Goal: Information Seeking & Learning: Learn about a topic

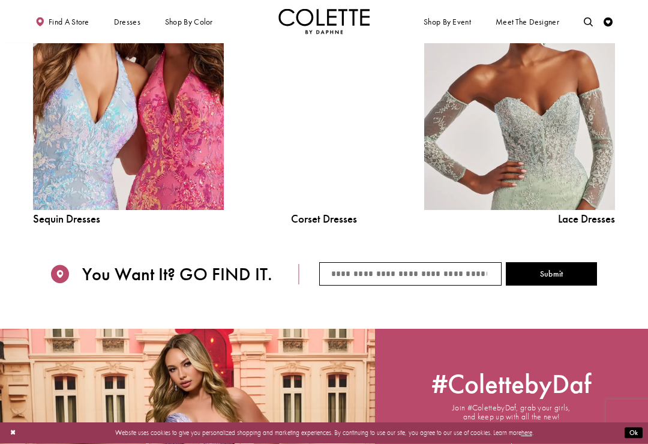
scroll to position [1039, 0]
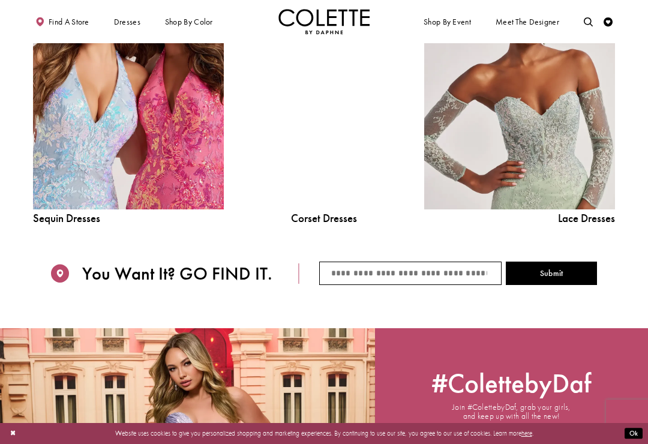
click at [145, 173] on link "Sequin Dresses Related Link" at bounding box center [128, 88] width 191 height 241
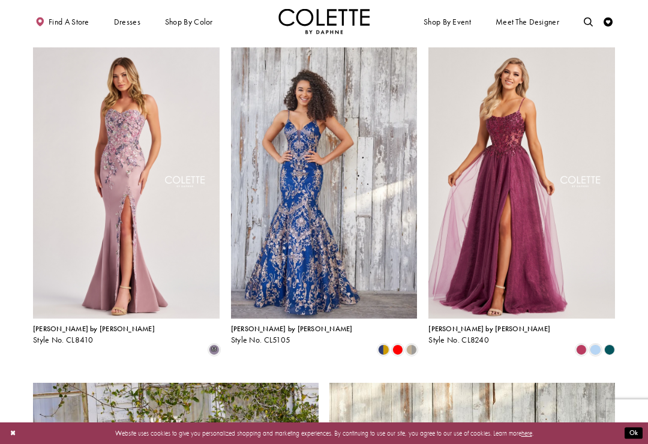
scroll to position [1071, 0]
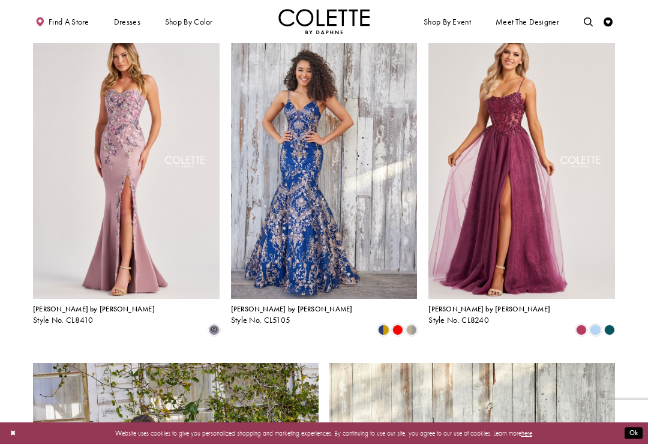
click at [513, 214] on img "Visit Colette by Daphne Style No. CL8240 Page" at bounding box center [522, 163] width 187 height 271
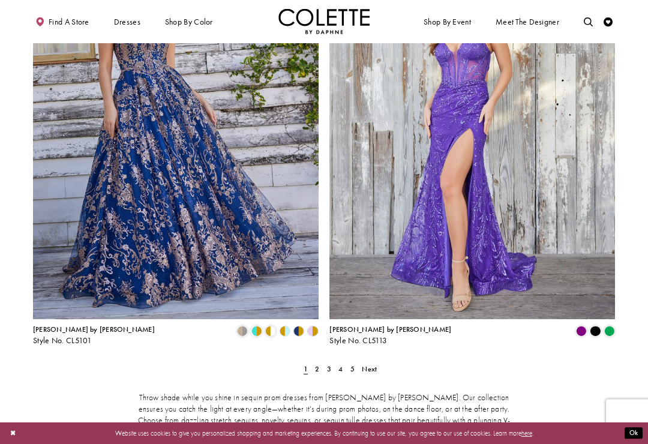
scroll to position [1572, 0]
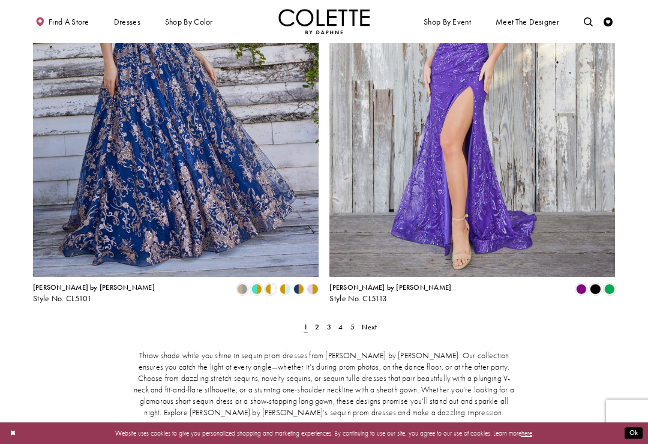
click at [321, 321] on link "2" at bounding box center [318, 327] width 10 height 13
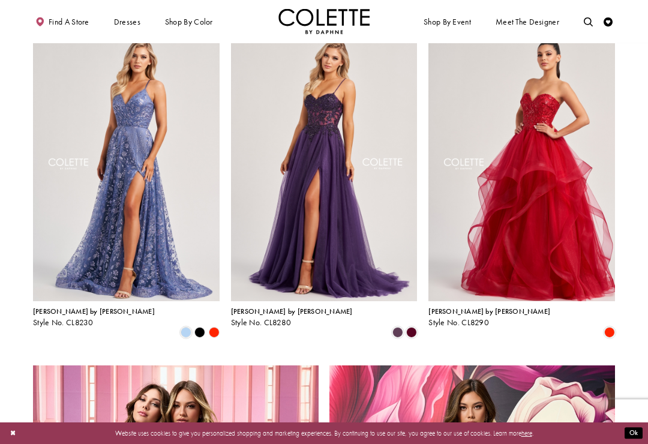
scroll to position [1069, 0]
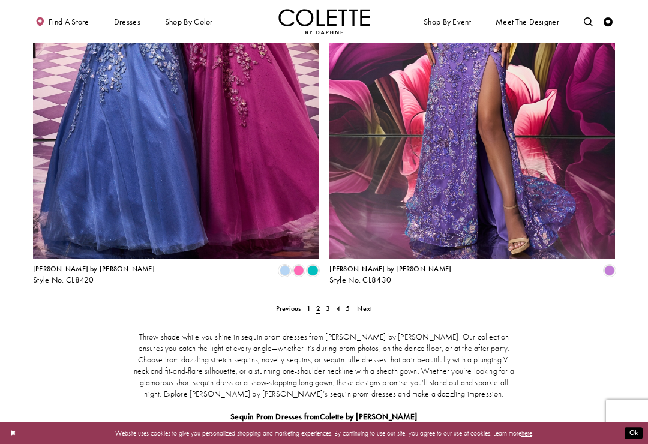
click at [333, 302] on link "3" at bounding box center [329, 308] width 10 height 13
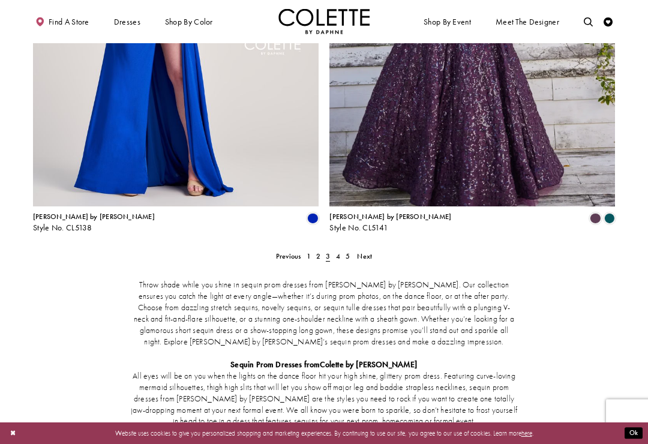
scroll to position [1648, 0]
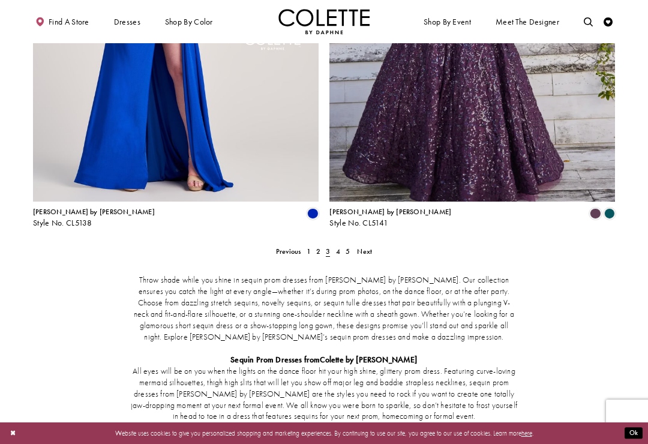
click at [341, 245] on link "4" at bounding box center [338, 251] width 10 height 13
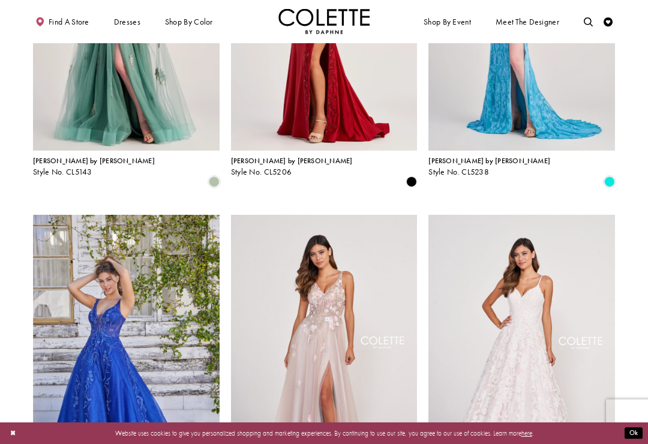
scroll to position [216, 0]
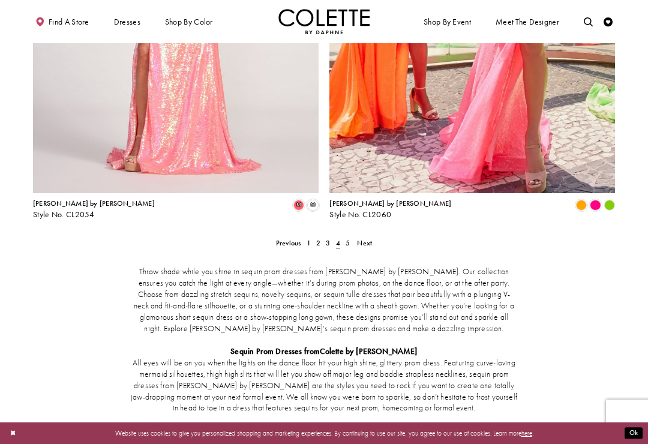
click at [351, 237] on link "5" at bounding box center [348, 243] width 10 height 13
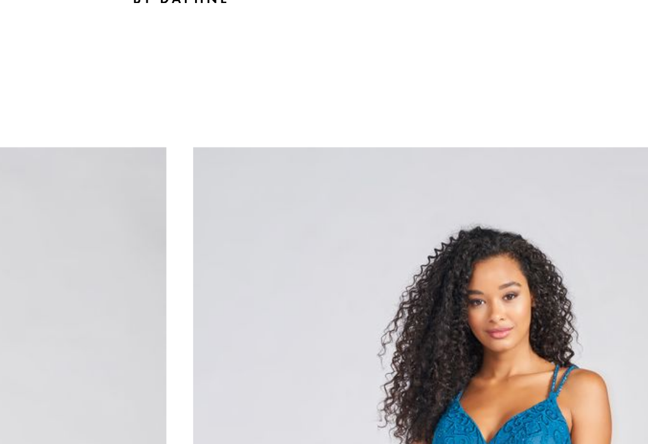
click at [0, 0] on span "EVENING DRESSES" at bounding box center [0, 0] width 0 height 0
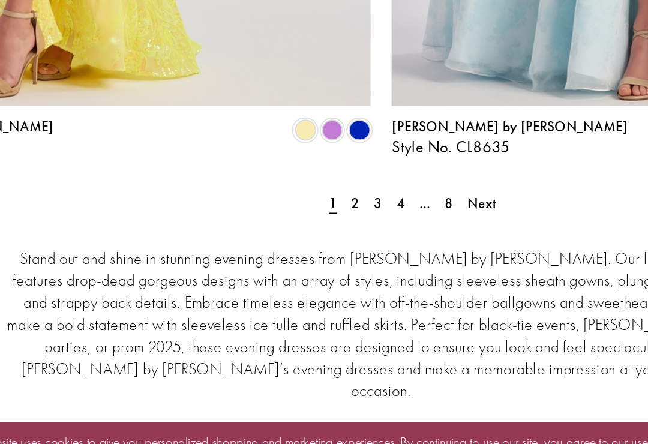
scroll to position [3217, 0]
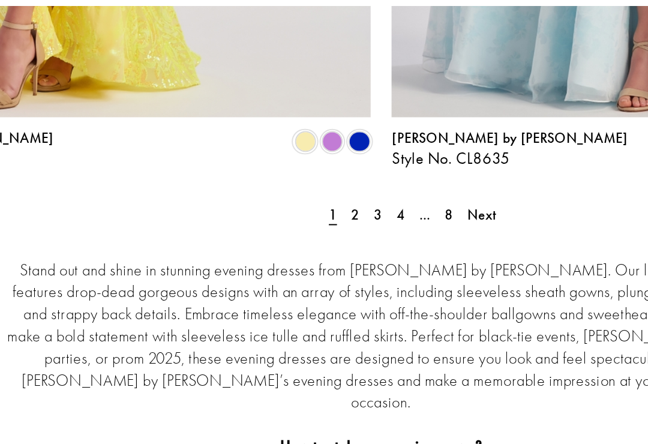
click at [309, 146] on span "2" at bounding box center [311, 151] width 4 height 10
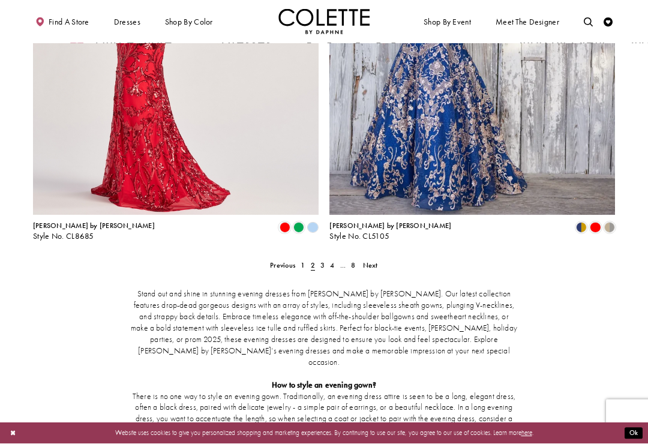
scroll to position [3114, 0]
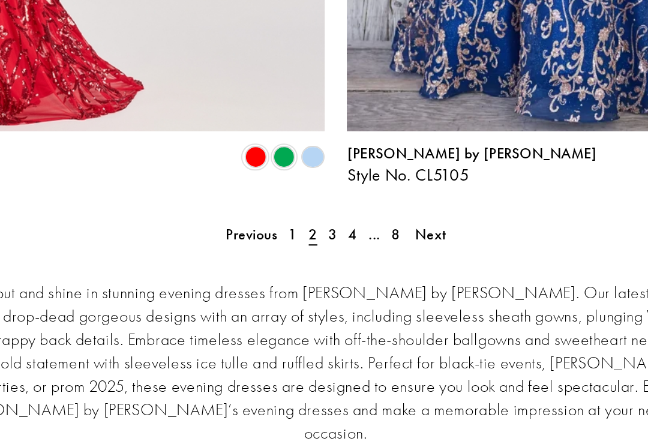
click at [321, 250] on span "3" at bounding box center [323, 255] width 4 height 10
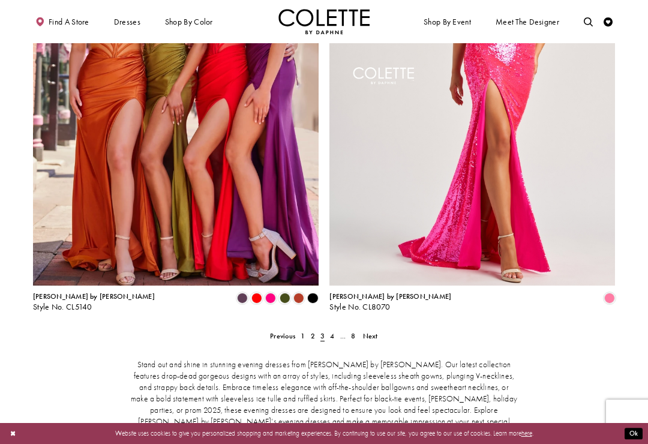
scroll to position [3042, 0]
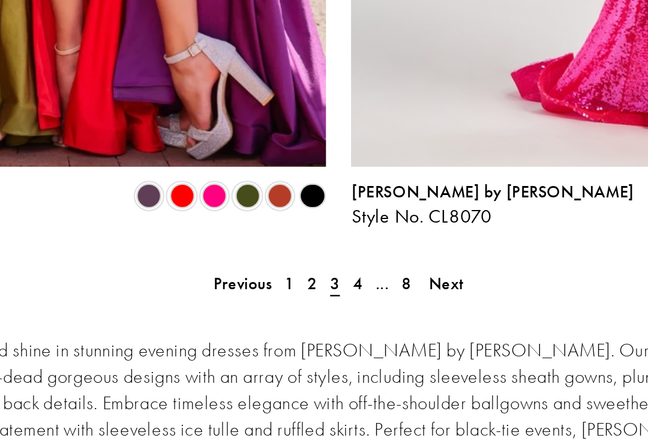
click at [328, 320] on link "4" at bounding box center [333, 326] width 10 height 13
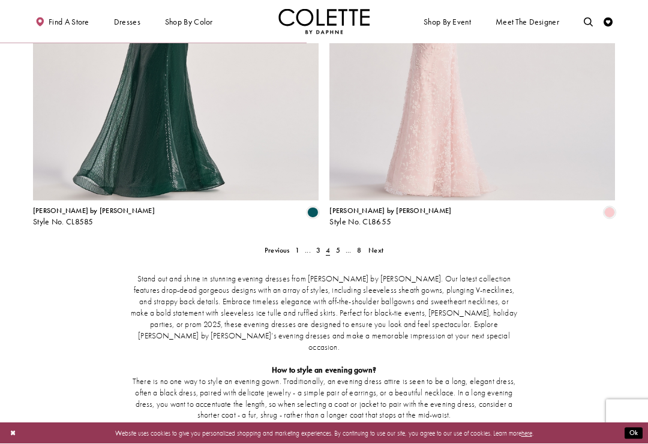
scroll to position [1645, 0]
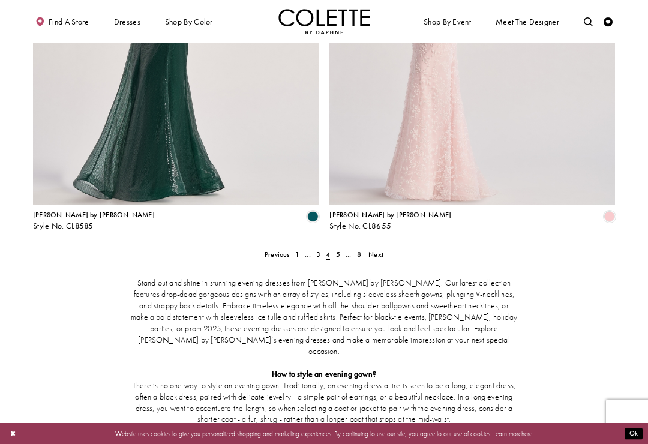
click at [339, 250] on span "5" at bounding box center [338, 255] width 4 height 10
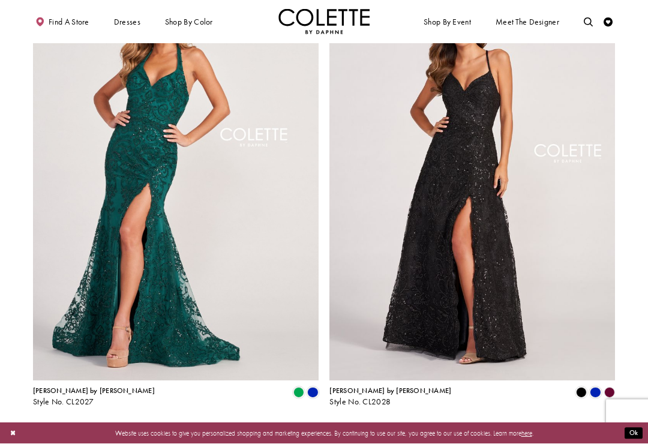
scroll to position [1452, 0]
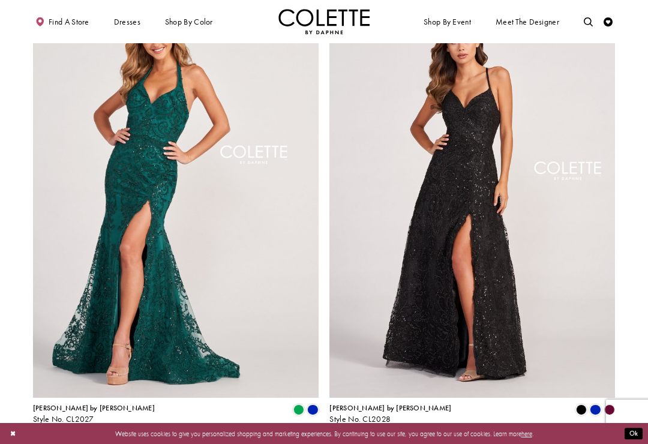
click at [615, 403] on polygon "Product List" at bounding box center [610, 410] width 14 height 14
click at [609, 403] on polygon "Product List" at bounding box center [610, 410] width 14 height 14
click at [613, 403] on polygon "Product List" at bounding box center [610, 410] width 14 height 14
click at [606, 403] on polygon "Product List" at bounding box center [610, 410] width 14 height 14
click at [603, 403] on div "Product List" at bounding box center [610, 410] width 14 height 14
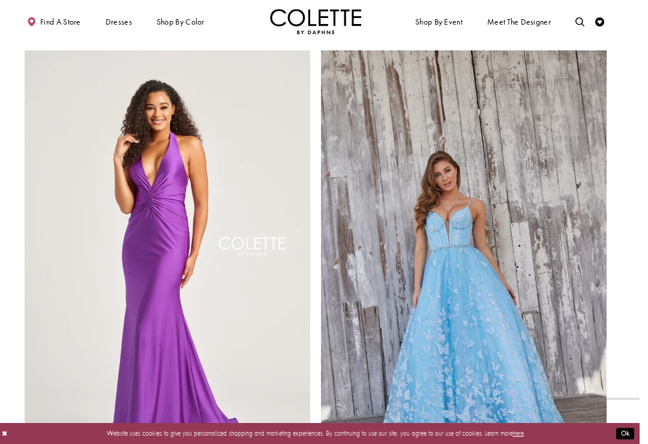
scroll to position [1470, 0]
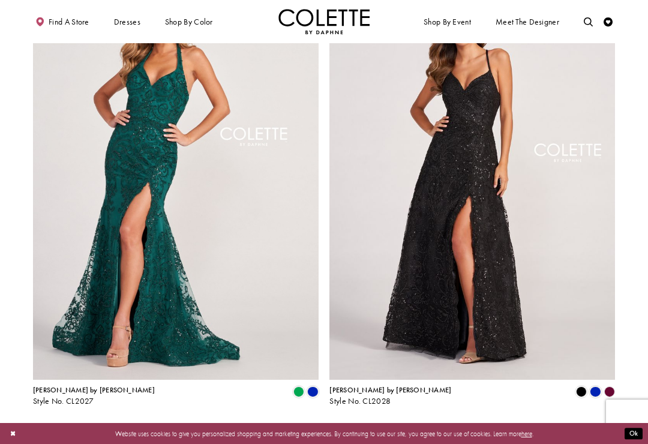
click at [603, 385] on div "Product List" at bounding box center [610, 392] width 14 height 14
click at [608, 385] on polygon "Product List" at bounding box center [610, 392] width 14 height 14
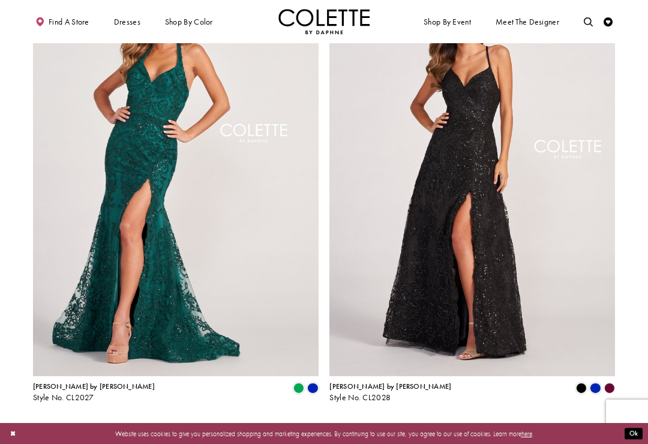
click at [342, 420] on link "6" at bounding box center [338, 426] width 10 height 13
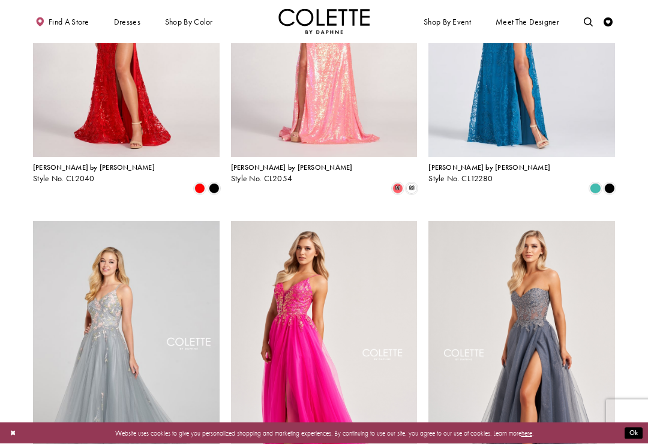
scroll to position [543, 0]
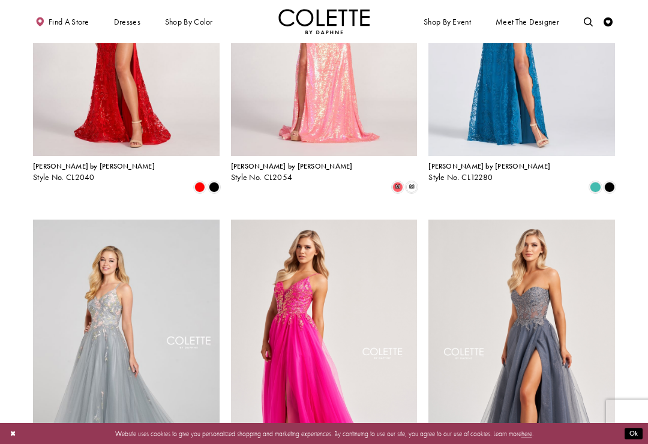
click at [613, 182] on span "Product List" at bounding box center [610, 187] width 11 height 11
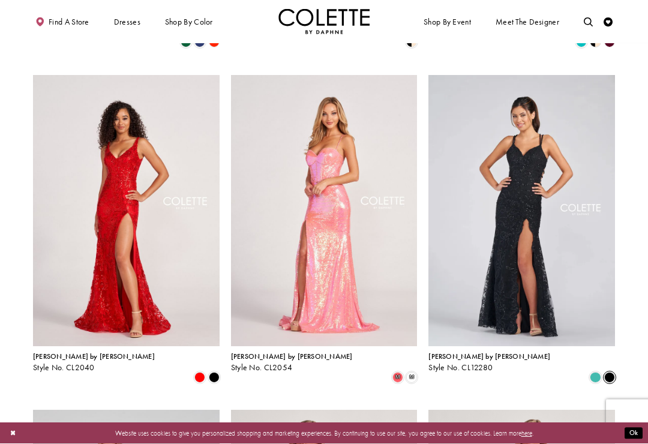
scroll to position [370, 0]
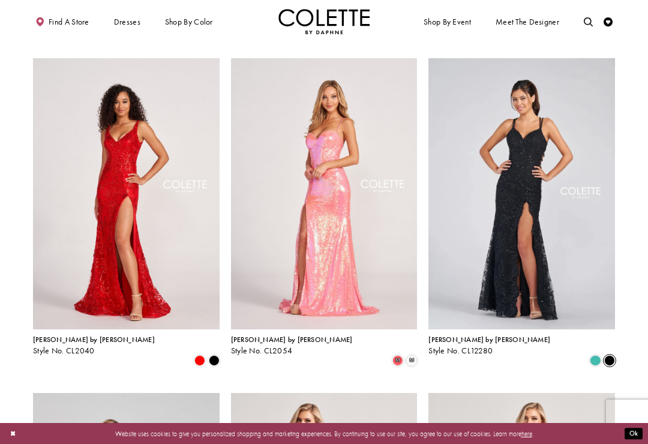
click at [528, 174] on img "Visit Colette by Daphne Style No. CL12280 Page" at bounding box center [522, 193] width 187 height 271
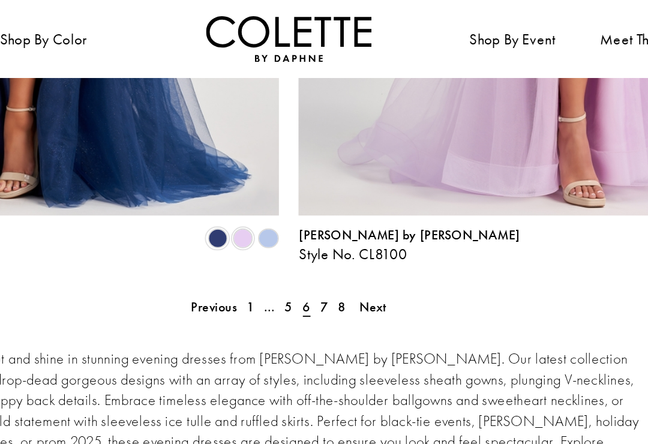
scroll to position [3198, 0]
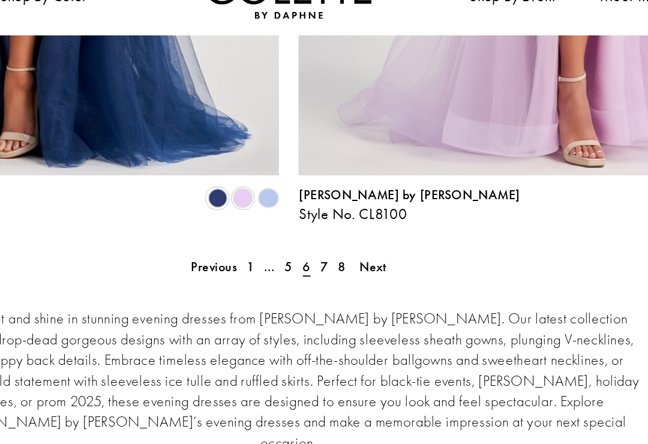
click at [342, 166] on span "7" at bounding box center [344, 171] width 4 height 10
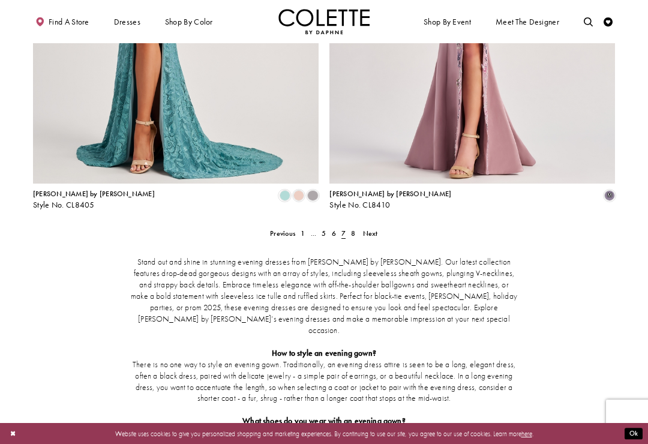
scroll to position [1673, 0]
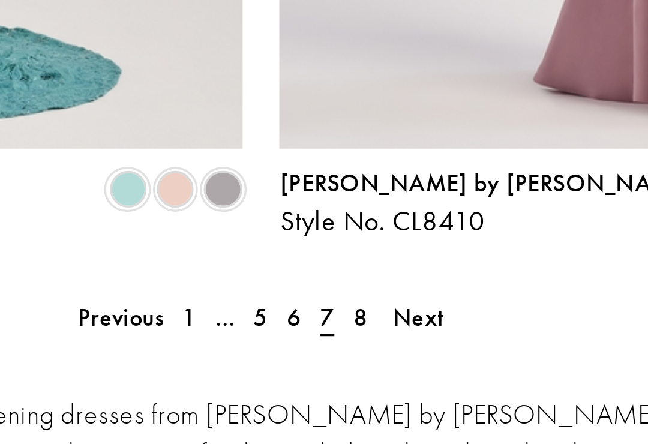
click at [349, 220] on link "8" at bounding box center [354, 226] width 10 height 13
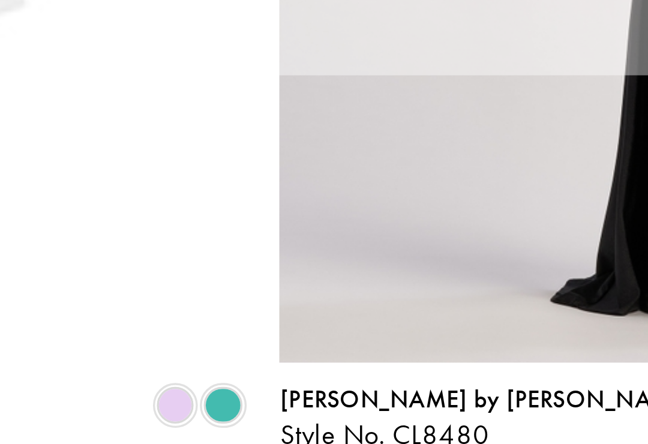
scroll to position [48, 0]
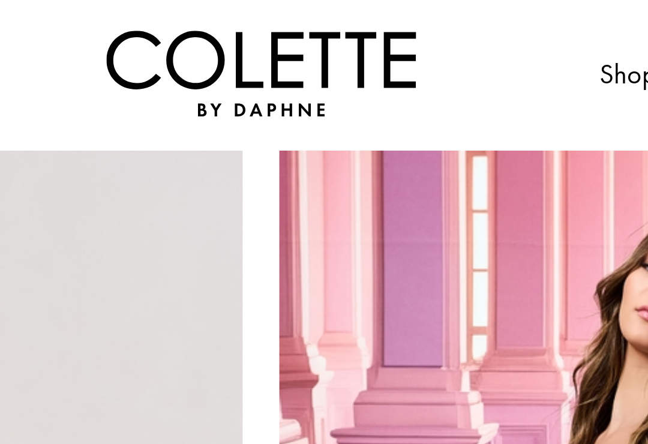
click at [324, 26] on ul "Shop By Event Dresses Occasion EVENING DRESSES PROM DRESSES PAGEANT DRESSES" at bounding box center [474, 21] width 300 height 25
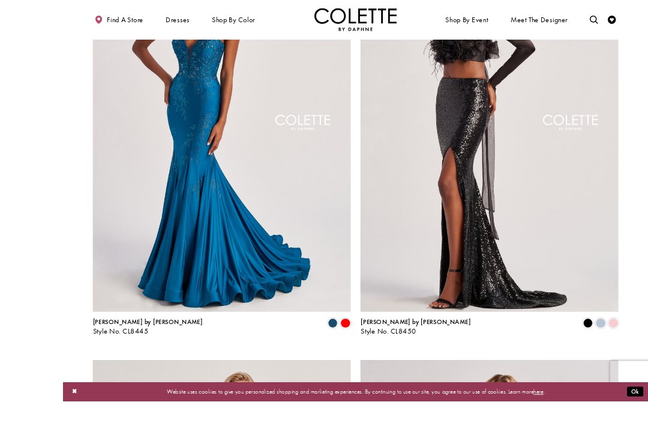
scroll to position [1236, 0]
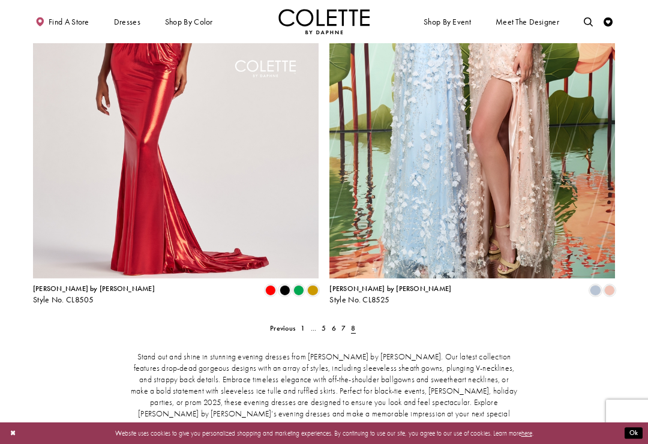
click at [317, 322] on link "..." at bounding box center [313, 328] width 11 height 13
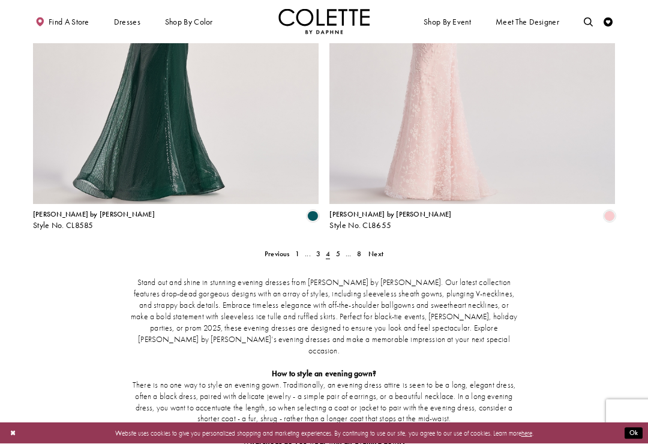
scroll to position [1646, 0]
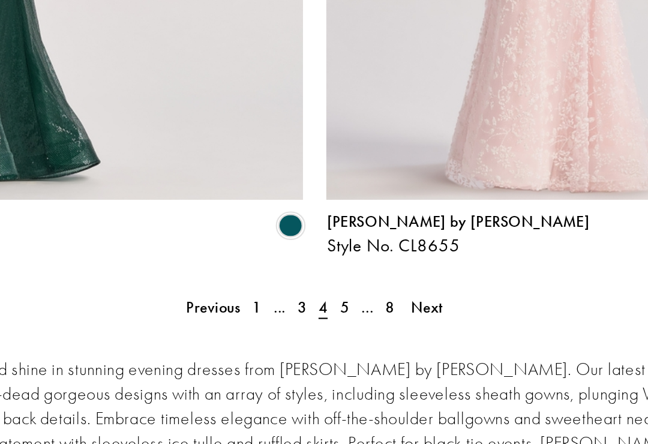
click at [336, 249] on span "5" at bounding box center [338, 254] width 4 height 10
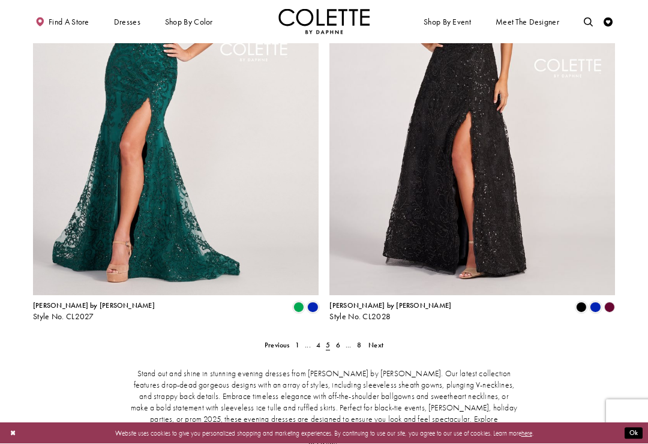
scroll to position [1560, 0]
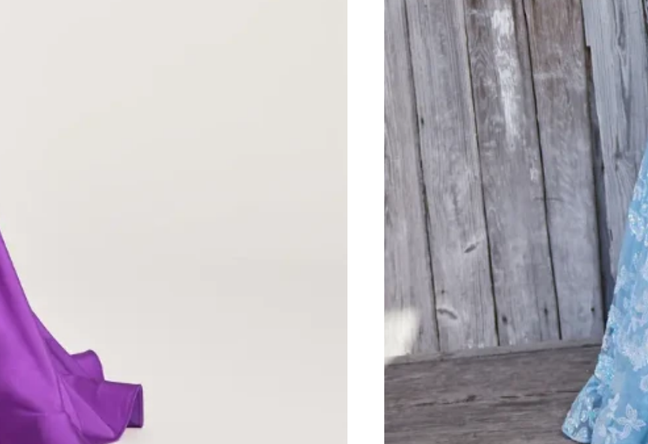
click at [104, 73] on div "[PERSON_NAME] by [PERSON_NAME] Style No. CL5199 Skip Color List #32418fa9b8 to …" at bounding box center [176, 158] width 297 height 468
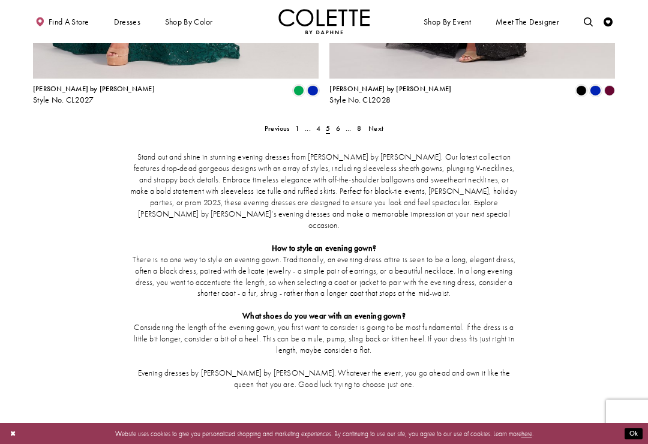
scroll to position [1766, 0]
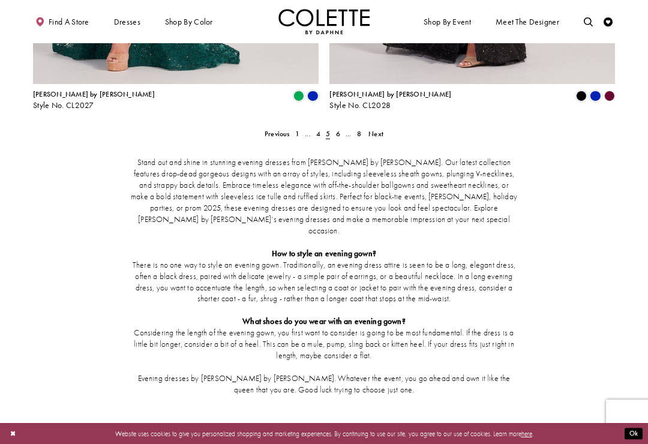
click at [341, 127] on link "6" at bounding box center [338, 133] width 10 height 13
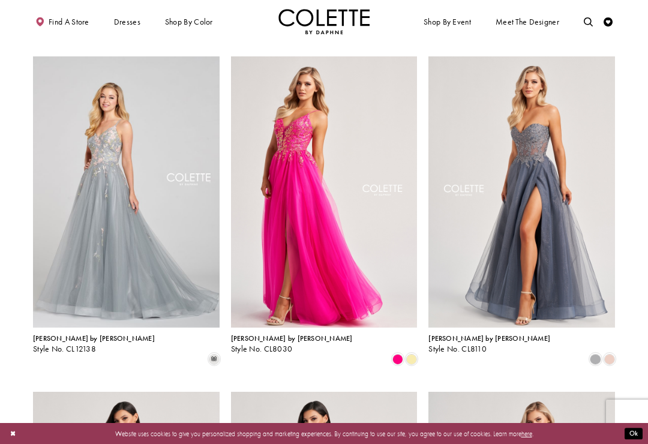
scroll to position [706, 0]
